Goal: Information Seeking & Learning: Learn about a topic

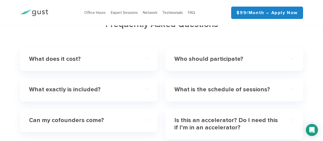
scroll to position [1470, 0]
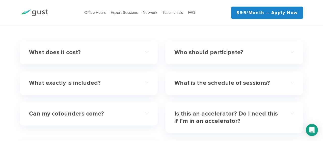
click at [64, 49] on h4 "What does it cost?" at bounding box center [83, 52] width 108 height 7
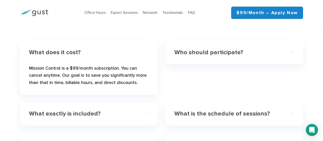
click at [92, 110] on h4 "What exactly is included?" at bounding box center [83, 113] width 108 height 7
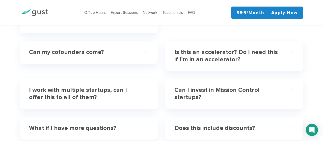
scroll to position [1621, 0]
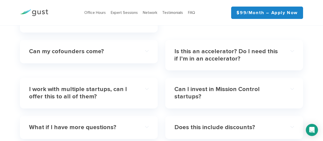
click at [278, 54] on h4 "Is this an accelerator? Do I need this if I’m in an accelerator?" at bounding box center [228, 55] width 108 height 15
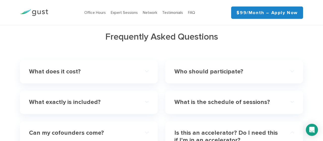
scroll to position [1451, 0]
click at [128, 99] on h4 "What exactly is included?" at bounding box center [83, 102] width 108 height 7
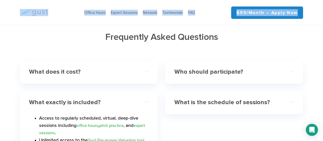
drag, startPoint x: 128, startPoint y: 92, endPoint x: 0, endPoint y: -23, distance: 172.4
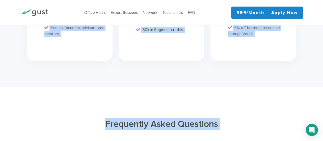
scroll to position [1362, 0]
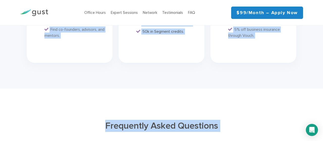
click at [286, 19] on link "$99/month – Apply Now" at bounding box center [267, 13] width 72 height 12
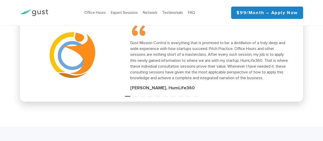
scroll to position [745, 0]
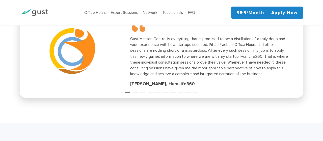
drag, startPoint x: 49, startPoint y: 41, endPoint x: 323, endPoint y: 86, distance: 276.9
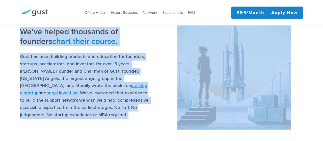
scroll to position [550, 0]
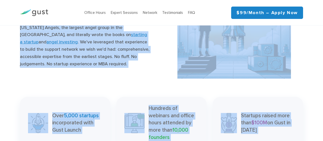
copy div "Navigate your startup journey with expert copilots Gust Mission Control is a su…"
click at [290, 97] on div "Startups raised more than $100M on Gust in 2022" at bounding box center [258, 123] width 90 height 52
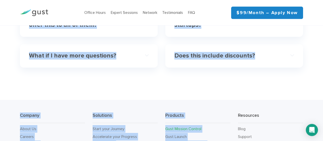
scroll to position [1651, 0]
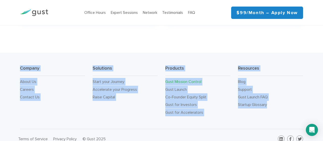
drag, startPoint x: 123, startPoint y: 40, endPoint x: 271, endPoint y: 113, distance: 164.7
copy body "Office Hours Don’t let misunderstandings about startup fundraising and operatio…"
click at [293, 101] on li "Startup Glossary" at bounding box center [270, 105] width 65 height 8
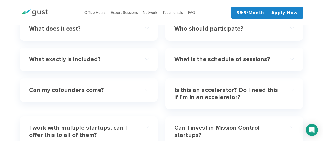
scroll to position [1493, 0]
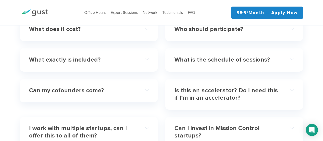
click at [276, 56] on h4 "What is the schedule of sessions?" at bounding box center [228, 59] width 108 height 7
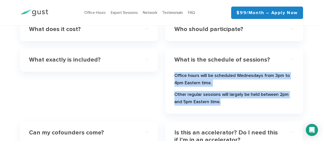
drag, startPoint x: 228, startPoint y: 95, endPoint x: 175, endPoint y: 70, distance: 58.6
click at [175, 70] on div "Office hours will be scheduled Wednesdays from 3pm to 4pm Eastern time. Other r…" at bounding box center [234, 89] width 120 height 42
copy div "Office hours will be scheduled Wednesdays from 3pm to 4pm Eastern time. Other r…"
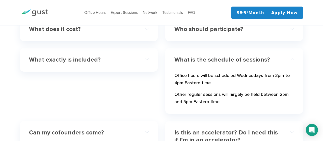
click at [130, 92] on div "What exactly is included? Access to regularly scheduled, virtual, deep-dive ses…" at bounding box center [88, 84] width 145 height 73
click at [122, 56] on h4 "What exactly is included?" at bounding box center [83, 59] width 108 height 7
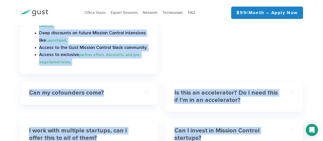
scroll to position [1622, 0]
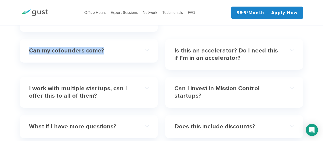
drag, startPoint x: 34, startPoint y: 69, endPoint x: 116, endPoint y: 39, distance: 88.3
click at [116, 39] on div "What does it cost? Mission Control is a $99/month subscription. You can cancel …" at bounding box center [161, 17] width 291 height 256
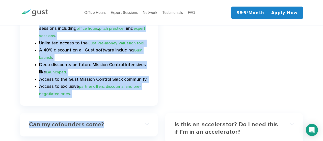
scroll to position [1546, 0]
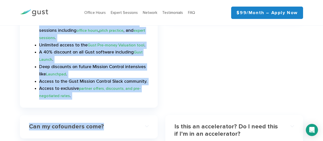
copy div "Access to regularly scheduled, virtual, deep-dive sessions including office hou…"
click at [298, 130] on div "Is this an accelerator? Do I need this if I’m in an accelerator? No, this is no…" at bounding box center [234, 130] width 138 height 31
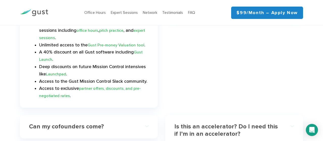
click at [131, 119] on div "Can my cofounders come?" at bounding box center [89, 126] width 120 height 15
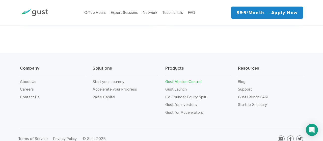
scroll to position [1647, 0]
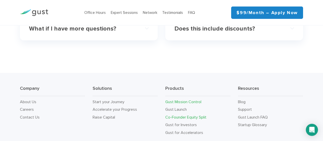
click at [204, 115] on link "Co-Founder Equity Split" at bounding box center [185, 117] width 41 height 5
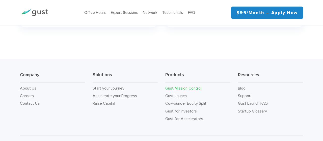
scroll to position [1613, 0]
click at [122, 86] on link "Start your Journey" at bounding box center [109, 88] width 32 height 5
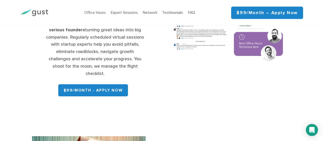
scroll to position [91, 0]
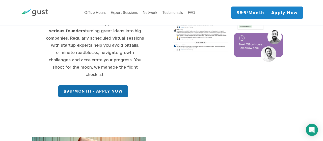
click at [100, 85] on link "$99/month - APPLY NOW" at bounding box center [93, 91] width 70 height 12
